Goal: Information Seeking & Learning: Learn about a topic

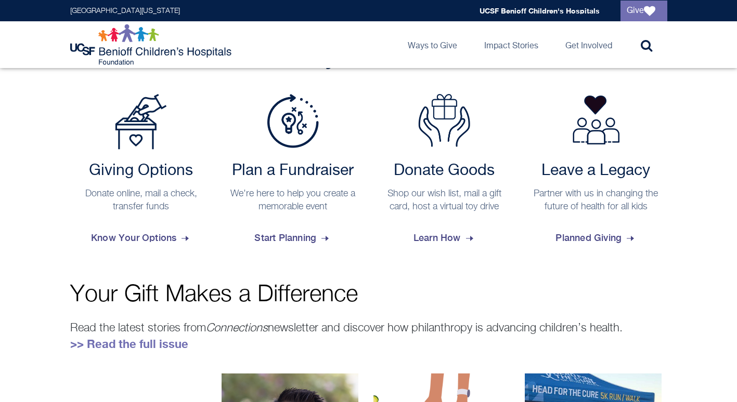
scroll to position [422, 0]
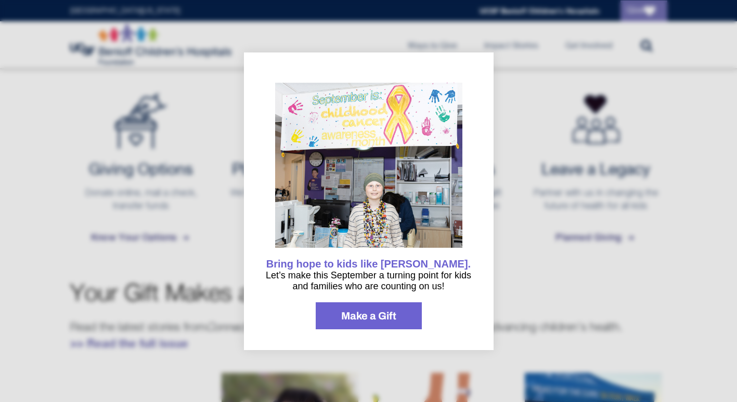
click at [535, 246] on div at bounding box center [368, 201] width 737 height 402
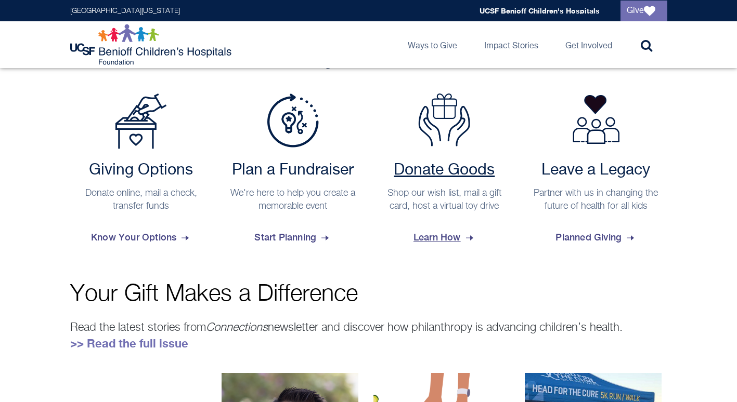
click at [440, 169] on h2 "Donate Goods" at bounding box center [444, 170] width 132 height 19
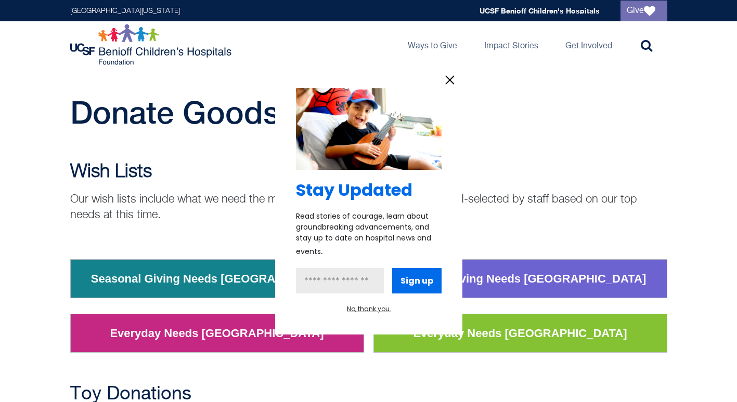
click at [255, 282] on div at bounding box center [368, 201] width 737 height 402
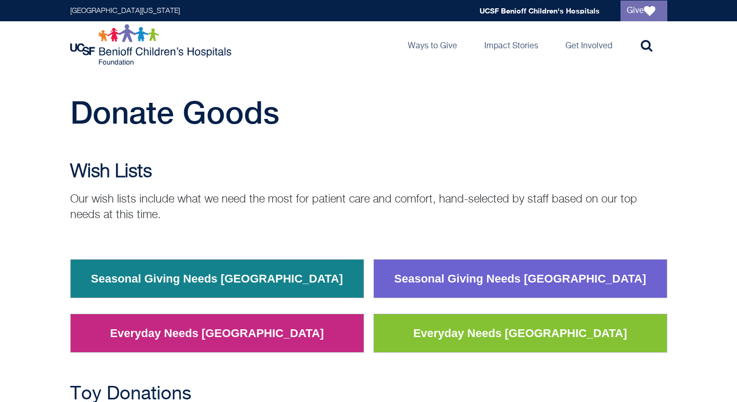
click at [228, 279] on link "Seasonal Giving Needs Oakland" at bounding box center [217, 279] width 268 height 27
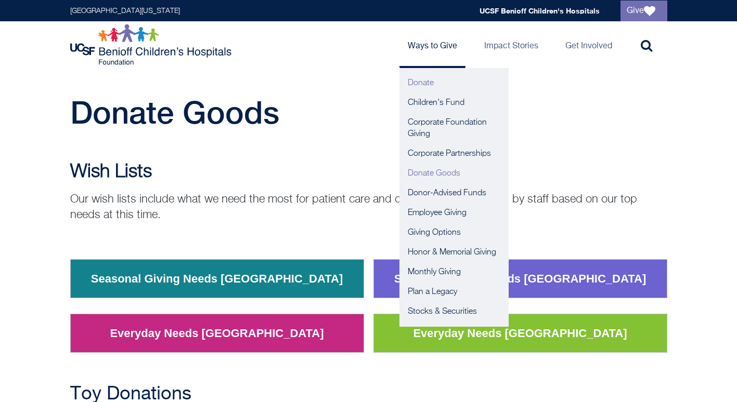
click at [422, 79] on link "Donate" at bounding box center [453, 83] width 109 height 20
